Goal: Task Accomplishment & Management: Manage account settings

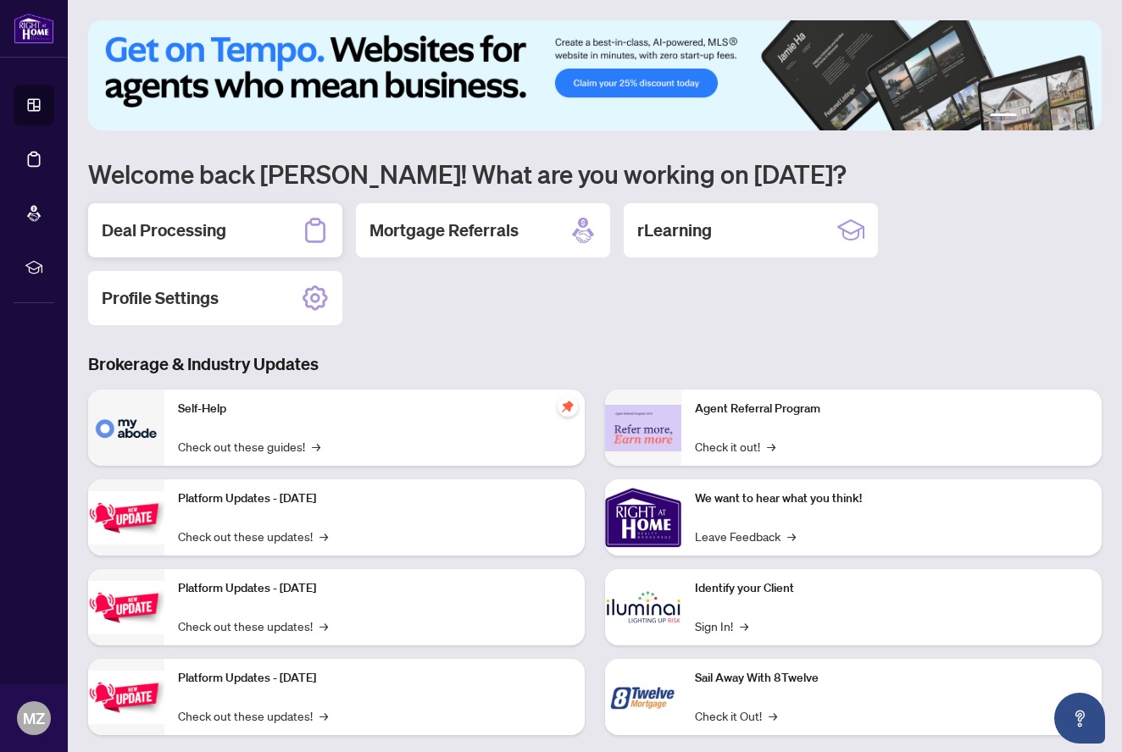
click at [195, 234] on h2 "Deal Processing" at bounding box center [164, 231] width 125 height 24
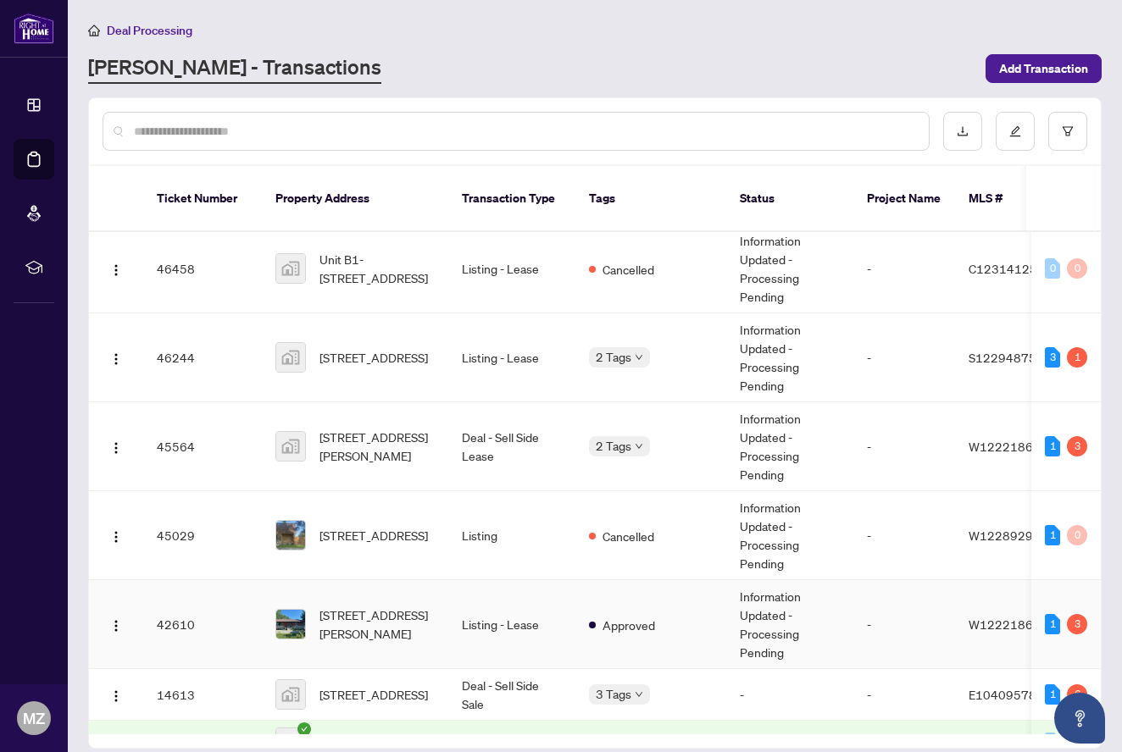
scroll to position [82, 0]
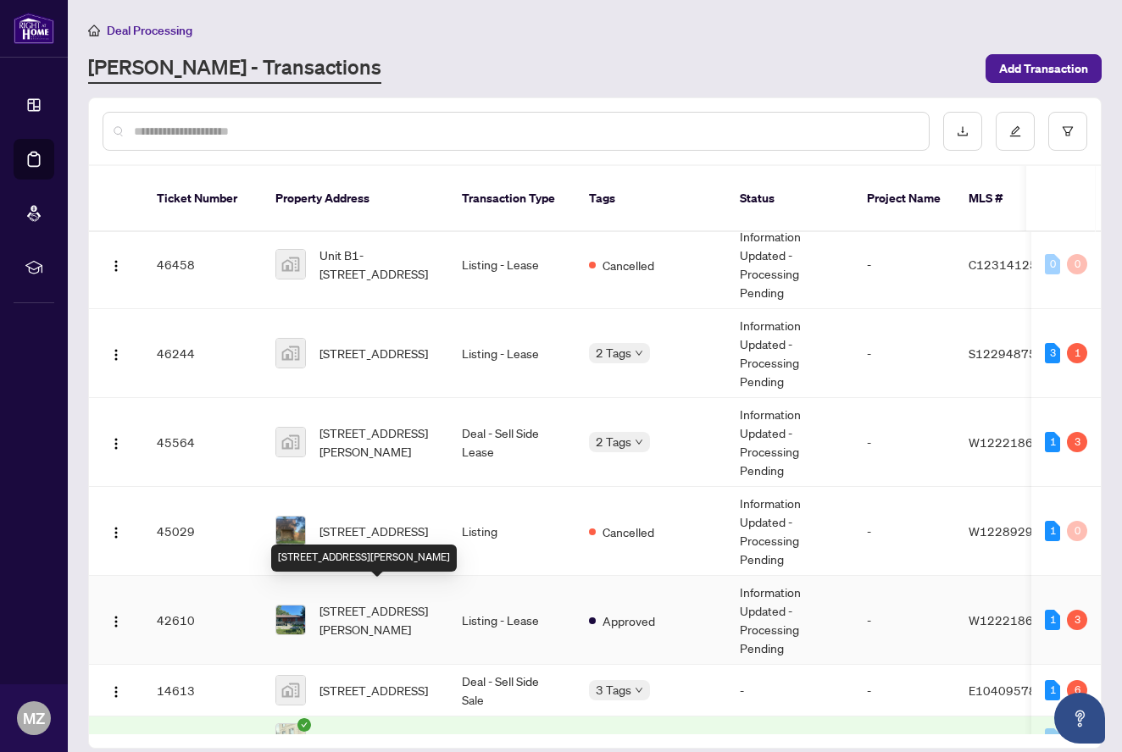
click at [364, 608] on span "[STREET_ADDRESS][PERSON_NAME]" at bounding box center [376, 620] width 115 height 37
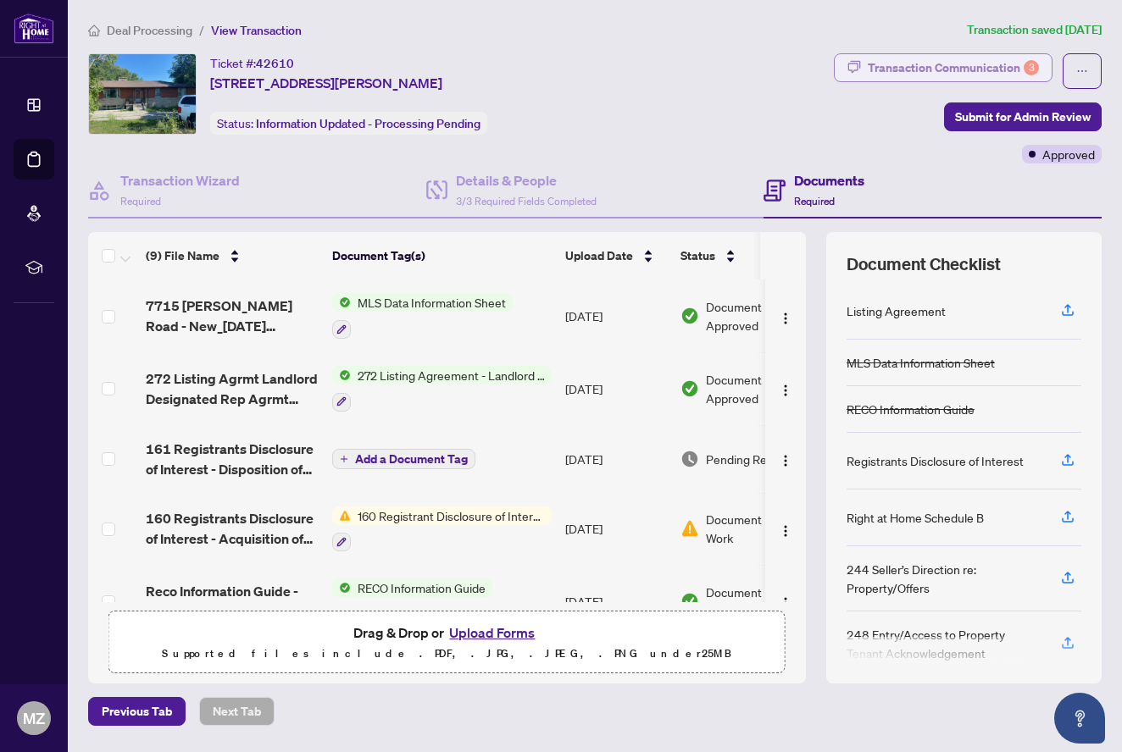
click at [941, 75] on div "Transaction Communication 3" at bounding box center [953, 67] width 171 height 27
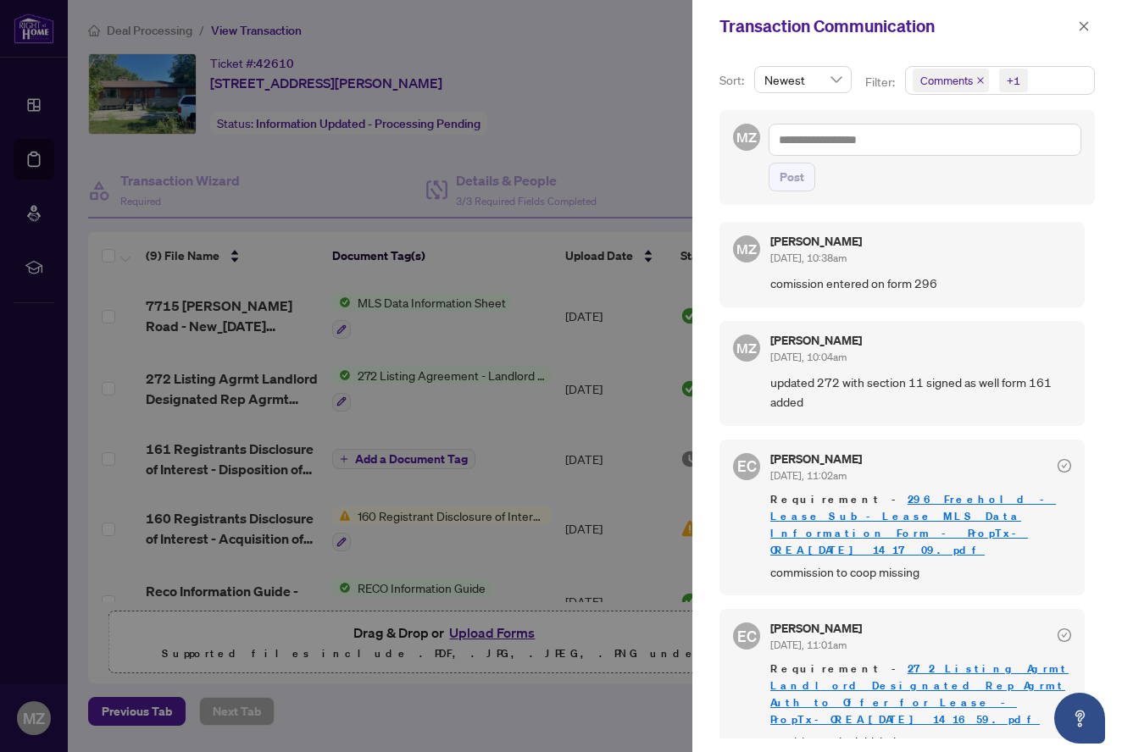
click at [582, 123] on div at bounding box center [561, 376] width 1122 height 752
click at [1086, 19] on span "button" at bounding box center [1084, 26] width 12 height 27
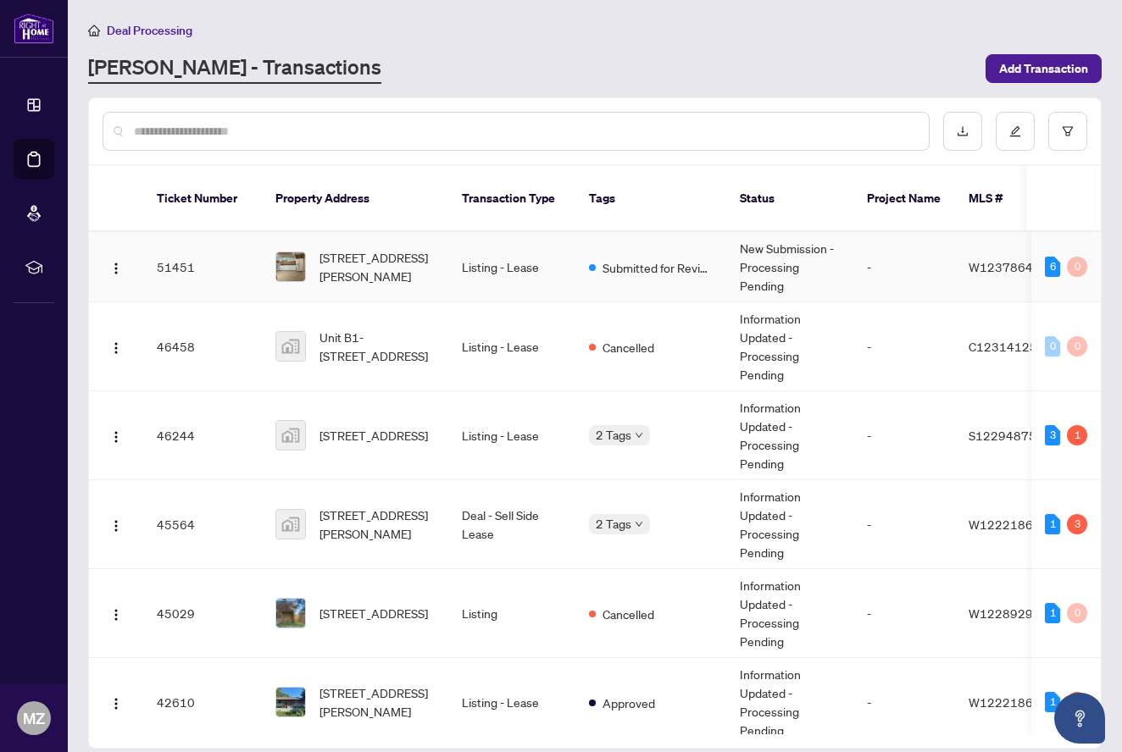
click at [341, 268] on td "[STREET_ADDRESS][PERSON_NAME]" at bounding box center [355, 267] width 186 height 70
click at [389, 436] on td "[STREET_ADDRESS]" at bounding box center [355, 435] width 186 height 89
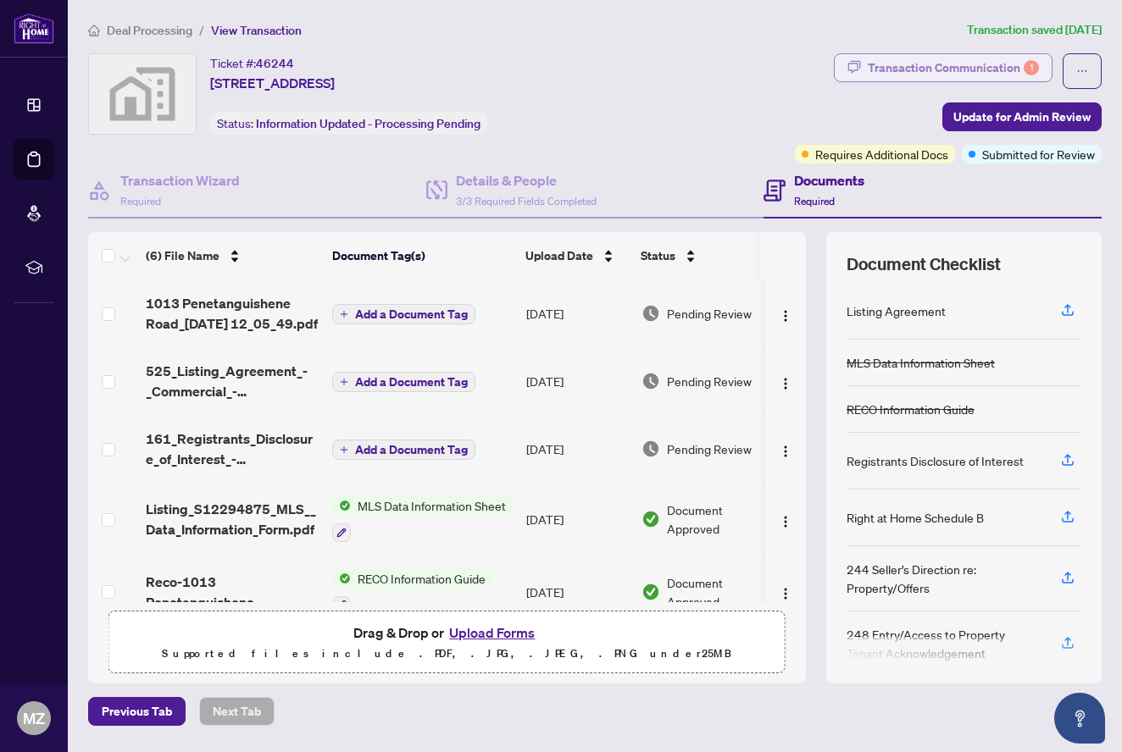
click at [941, 68] on div "Transaction Communication 1" at bounding box center [953, 67] width 171 height 27
